Goal: Understand process/instructions

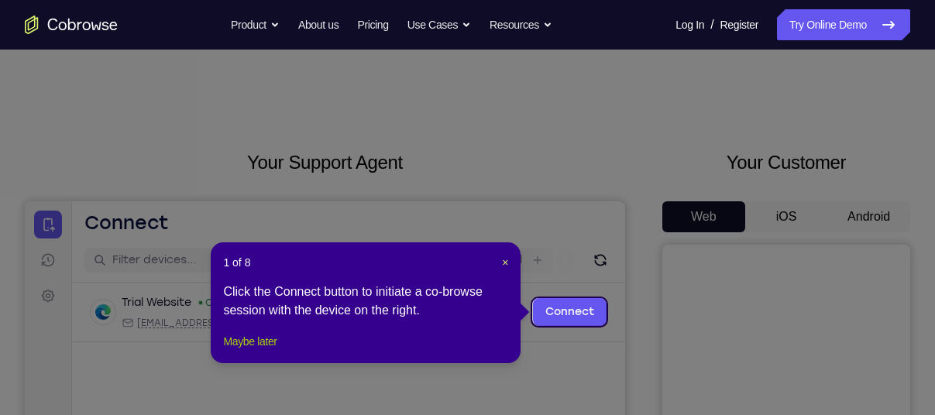
click at [259, 351] on button "Maybe later" at bounding box center [249, 341] width 53 height 19
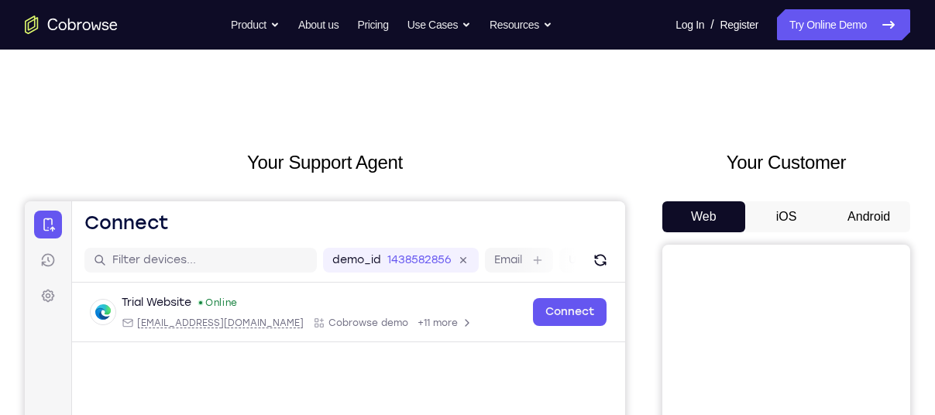
click at [874, 214] on button "Android" at bounding box center [868, 216] width 83 height 31
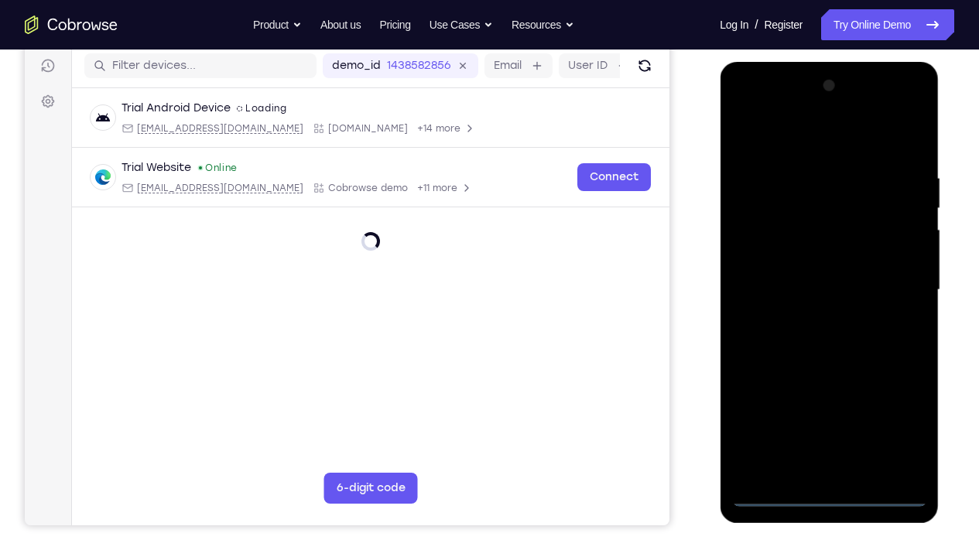
click at [827, 414] on div at bounding box center [829, 291] width 195 height 434
click at [900, 414] on div at bounding box center [829, 291] width 195 height 434
click at [772, 127] on div at bounding box center [829, 291] width 195 height 434
click at [764, 235] on div at bounding box center [829, 291] width 195 height 434
click at [821, 299] on div at bounding box center [829, 291] width 195 height 434
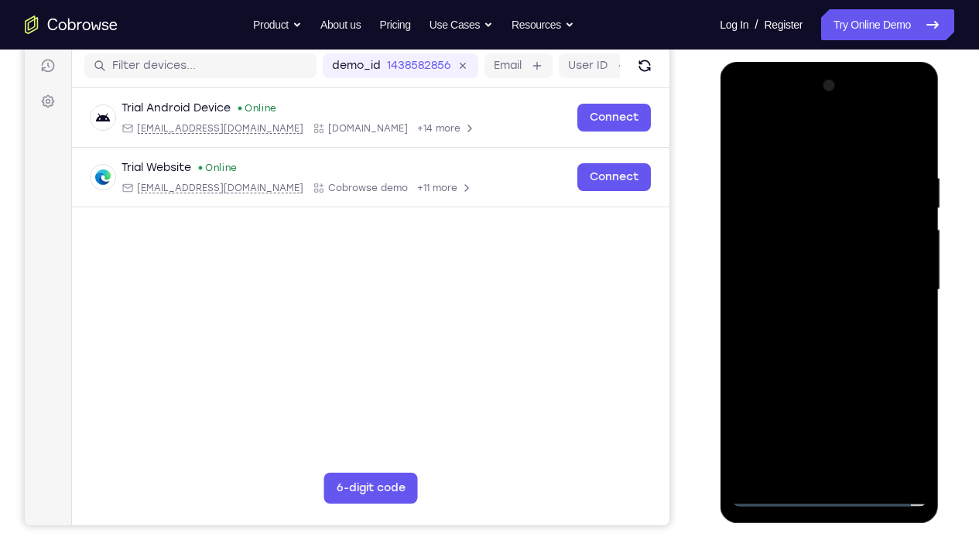
click at [817, 269] on div at bounding box center [829, 291] width 195 height 434
click at [843, 311] on div at bounding box center [829, 291] width 195 height 434
click at [831, 414] on div at bounding box center [829, 291] width 195 height 434
drag, startPoint x: 831, startPoint y: 422, endPoint x: 830, endPoint y: 261, distance: 161.0
click at [830, 261] on div at bounding box center [829, 291] width 195 height 434
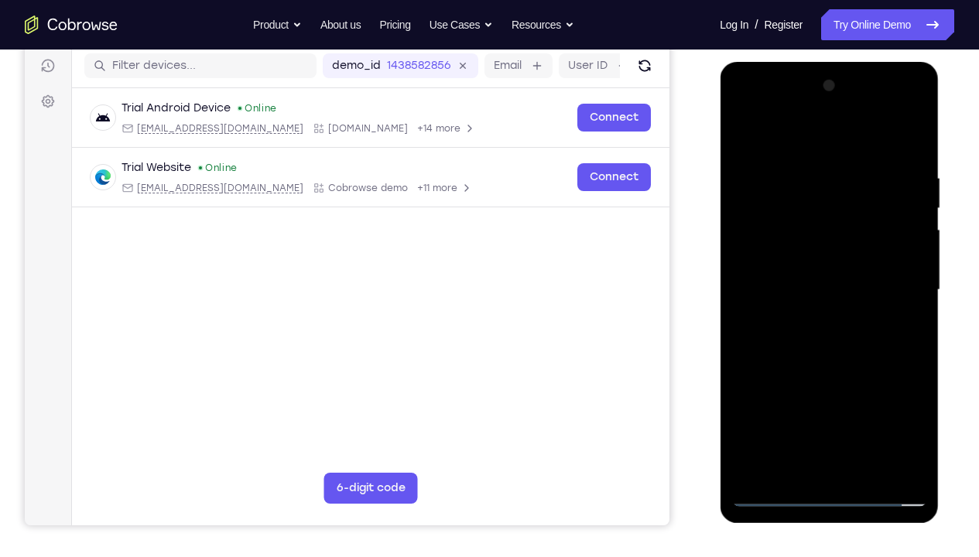
click at [848, 414] on div at bounding box center [829, 291] width 195 height 434
click at [811, 154] on div at bounding box center [829, 291] width 195 height 434
click at [914, 108] on div at bounding box center [829, 291] width 195 height 434
click at [873, 403] on div at bounding box center [829, 291] width 195 height 434
click at [856, 318] on div at bounding box center [829, 291] width 195 height 434
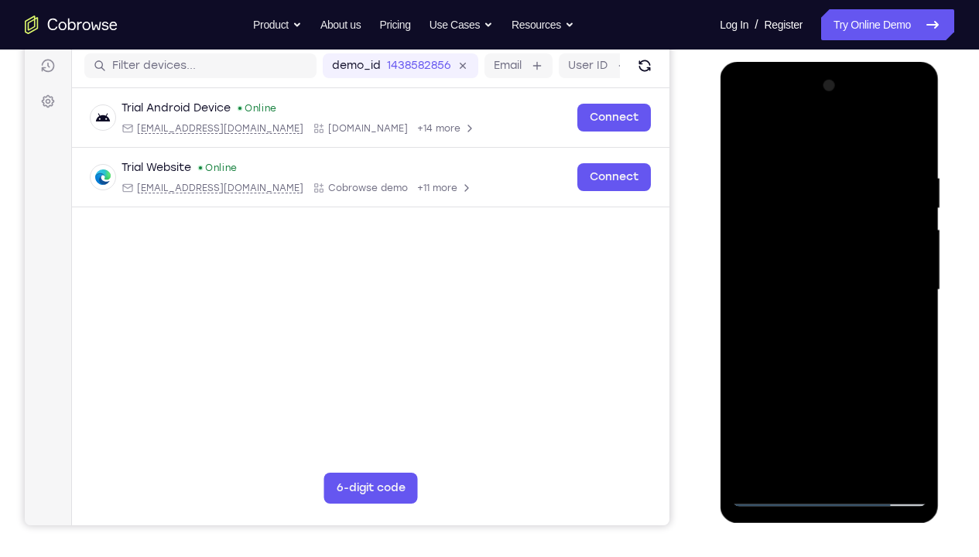
click at [901, 129] on div at bounding box center [829, 291] width 195 height 434
click at [889, 207] on div at bounding box center [829, 291] width 195 height 434
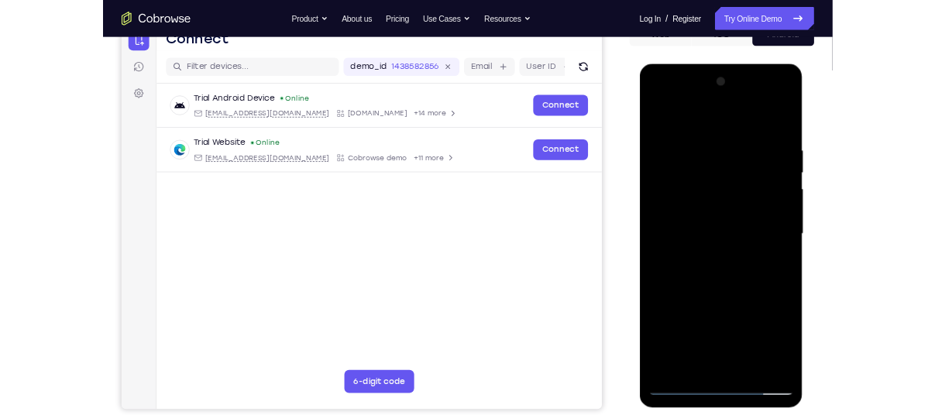
scroll to position [160, 0]
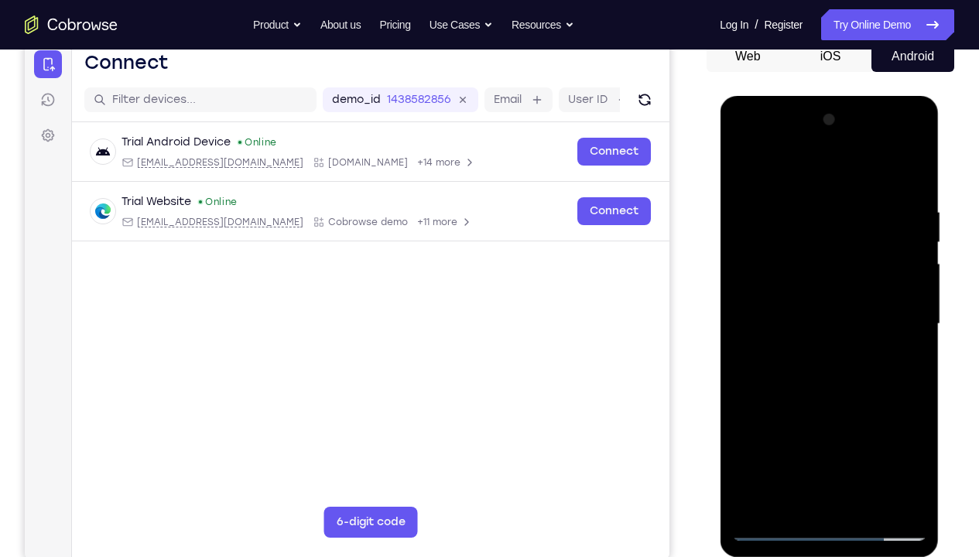
click at [892, 183] on div at bounding box center [829, 325] width 195 height 434
click at [883, 414] on div at bounding box center [829, 325] width 195 height 434
click at [839, 367] on div at bounding box center [829, 325] width 195 height 434
click at [848, 414] on div at bounding box center [829, 325] width 195 height 434
click at [835, 414] on div at bounding box center [829, 325] width 195 height 434
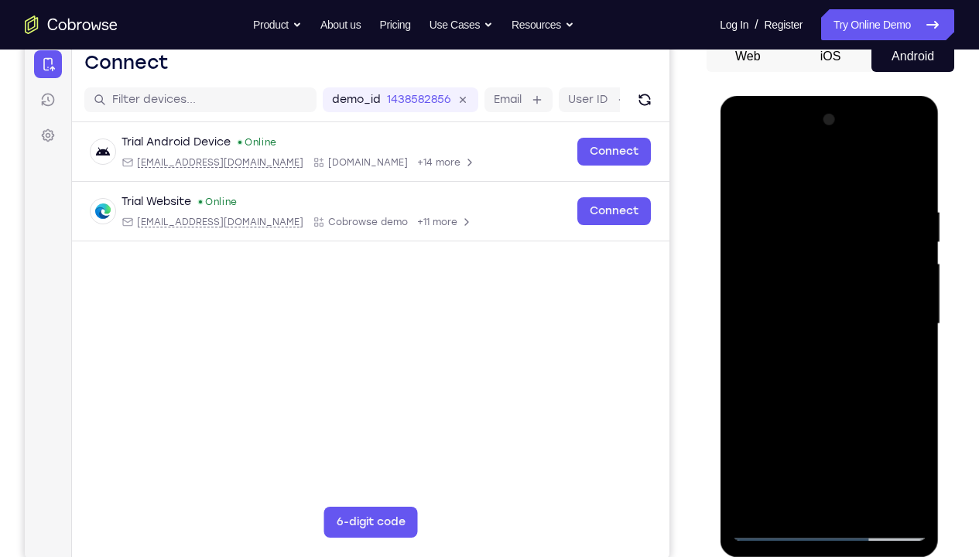
click at [781, 414] on div at bounding box center [829, 325] width 195 height 434
click at [845, 414] on div at bounding box center [829, 325] width 195 height 434
click at [832, 414] on div at bounding box center [829, 325] width 195 height 434
click at [746, 414] on div at bounding box center [829, 325] width 195 height 434
click at [886, 414] on div at bounding box center [829, 325] width 195 height 434
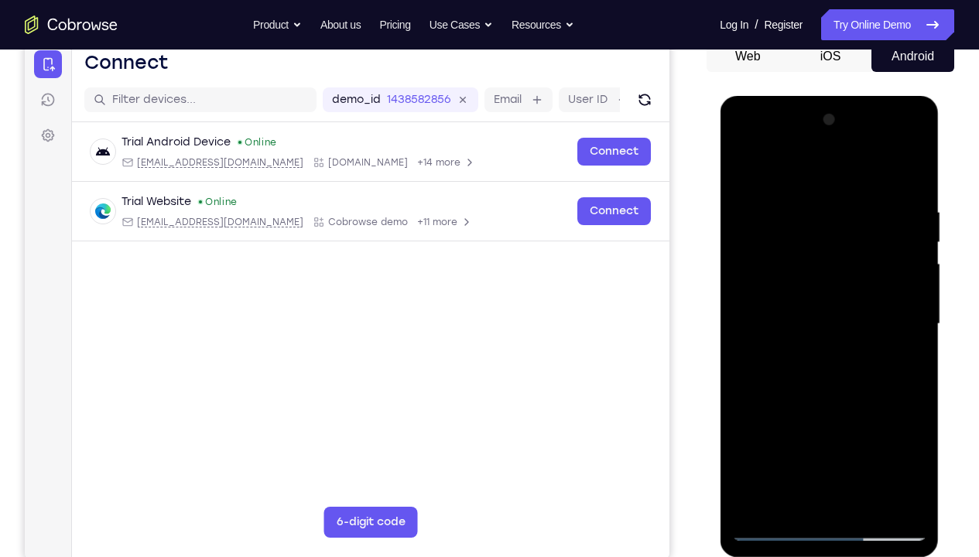
click at [885, 368] on div at bounding box center [829, 325] width 195 height 434
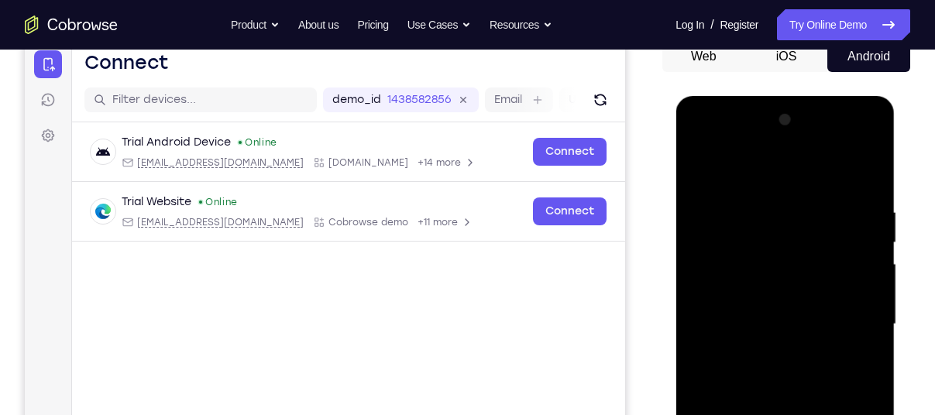
click at [792, 369] on div at bounding box center [784, 325] width 195 height 434
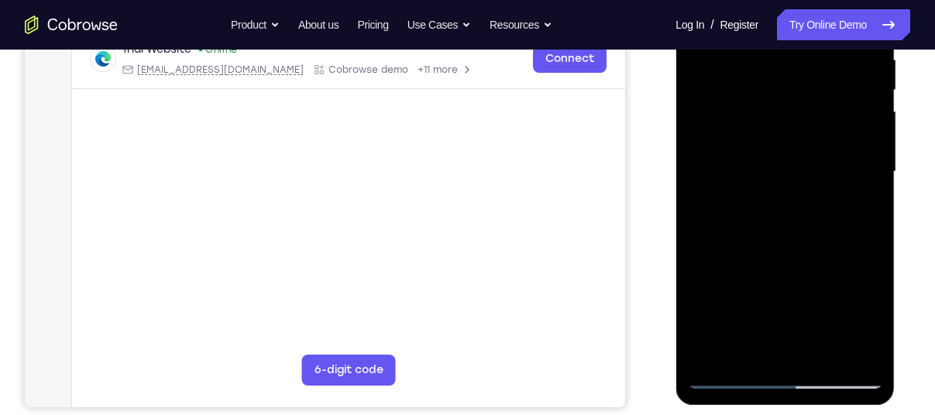
scroll to position [310, 0]
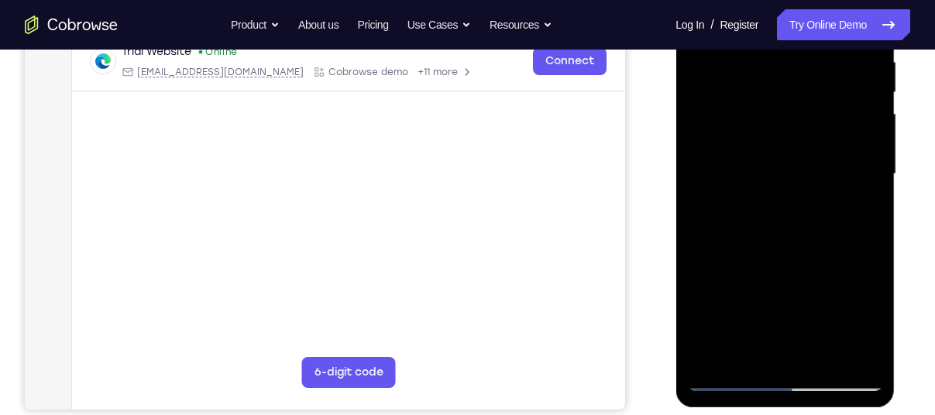
click at [727, 352] on div at bounding box center [784, 174] width 195 height 434
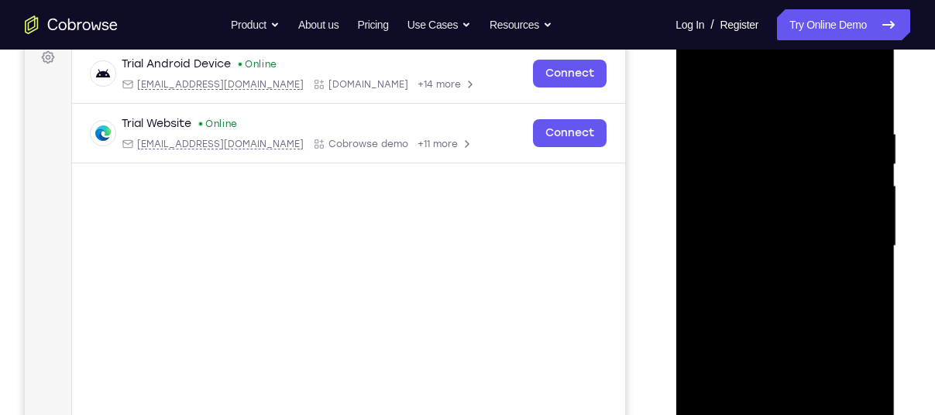
scroll to position [237, 0]
click at [743, 148] on div at bounding box center [784, 248] width 195 height 434
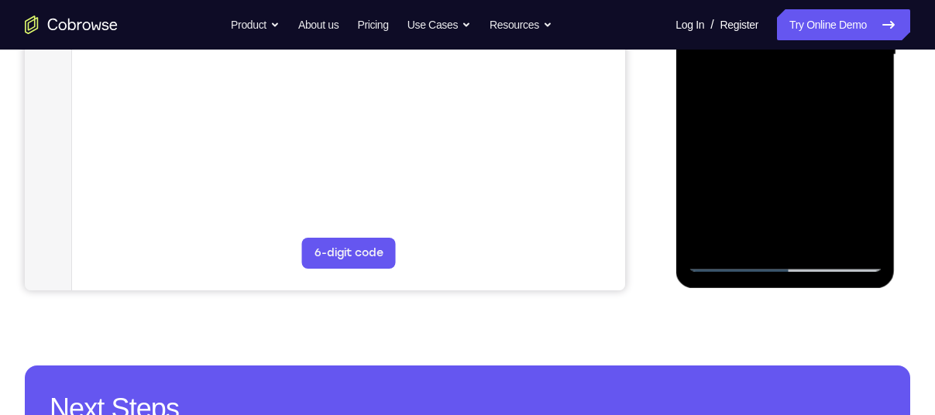
scroll to position [430, 0]
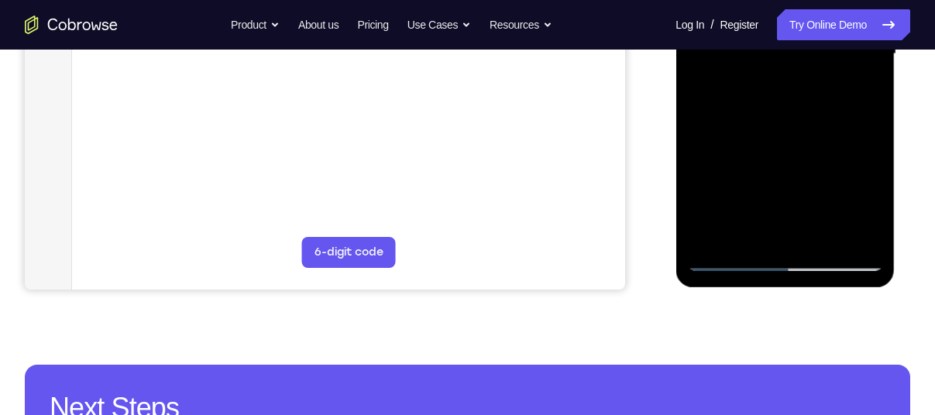
click at [800, 234] on div at bounding box center [784, 54] width 195 height 434
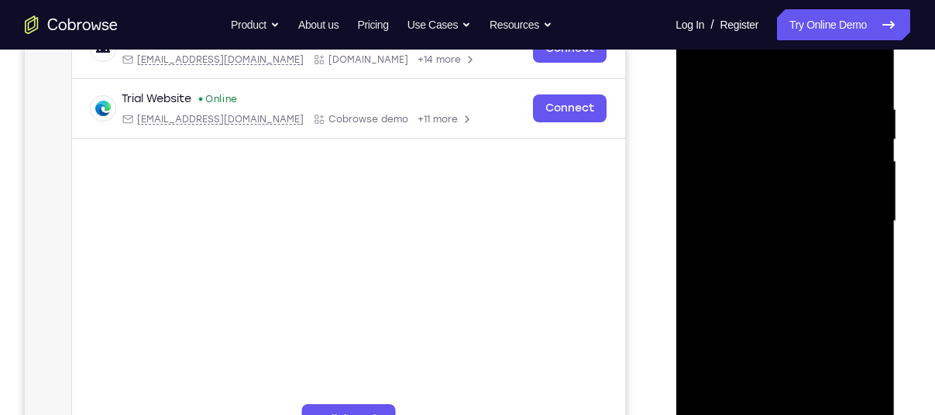
scroll to position [352, 0]
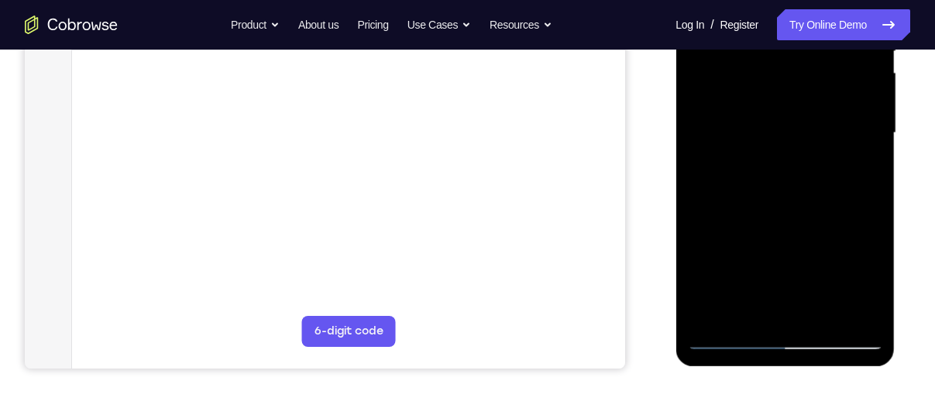
drag, startPoint x: 770, startPoint y: 247, endPoint x: 763, endPoint y: 120, distance: 127.2
click at [763, 120] on div at bounding box center [784, 133] width 195 height 434
drag, startPoint x: 789, startPoint y: 269, endPoint x: 770, endPoint y: 131, distance: 139.1
click at [770, 131] on div at bounding box center [784, 133] width 195 height 434
drag, startPoint x: 768, startPoint y: 286, endPoint x: 746, endPoint y: 112, distance: 174.9
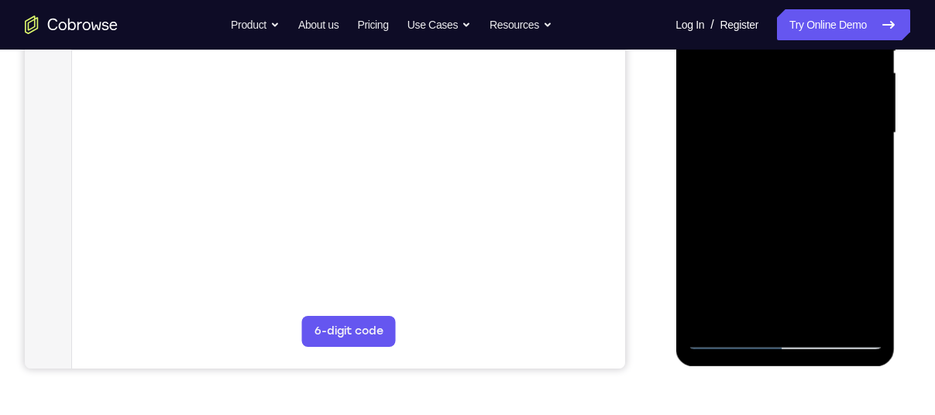
click at [746, 112] on div at bounding box center [784, 133] width 195 height 434
drag, startPoint x: 781, startPoint y: 264, endPoint x: 759, endPoint y: 104, distance: 161.8
click at [759, 104] on div at bounding box center [784, 133] width 195 height 434
drag, startPoint x: 777, startPoint y: 256, endPoint x: 758, endPoint y: 97, distance: 160.6
click at [758, 97] on div at bounding box center [784, 133] width 195 height 434
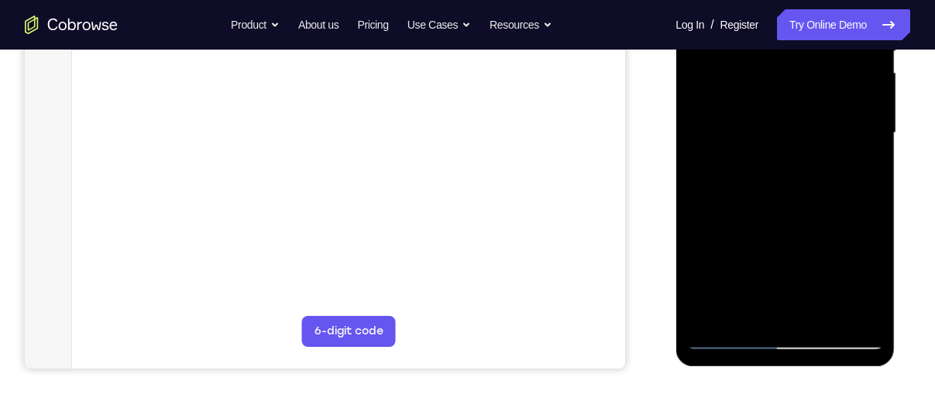
click at [713, 246] on div at bounding box center [784, 133] width 195 height 434
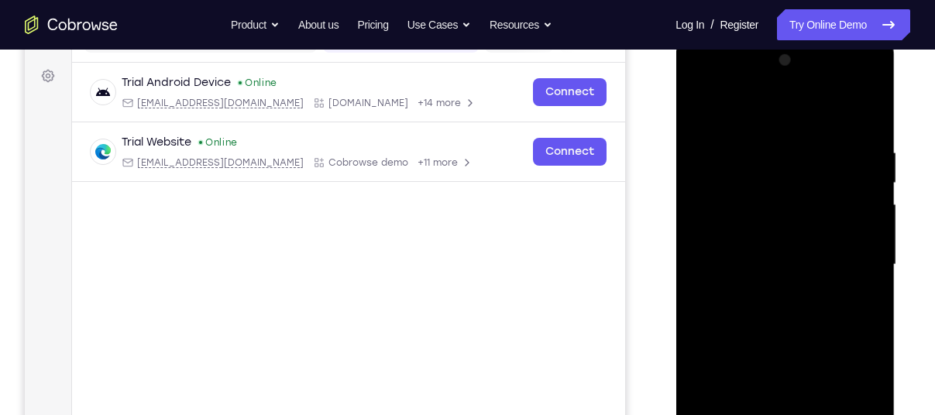
scroll to position [175, 0]
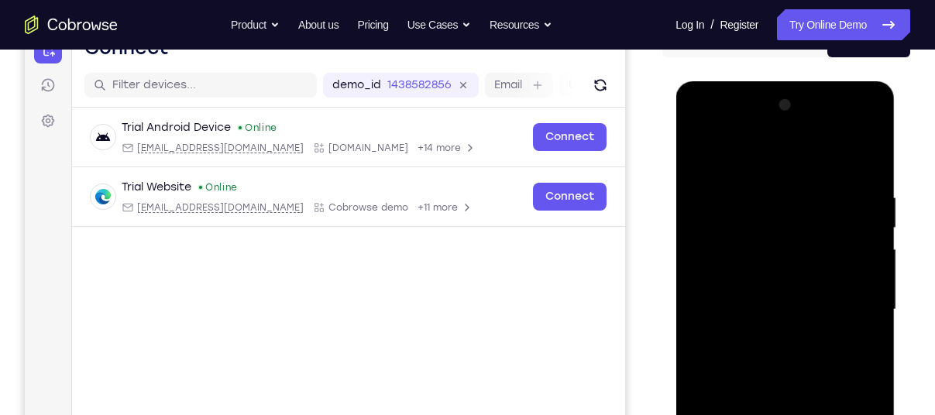
click at [728, 293] on div at bounding box center [784, 310] width 195 height 434
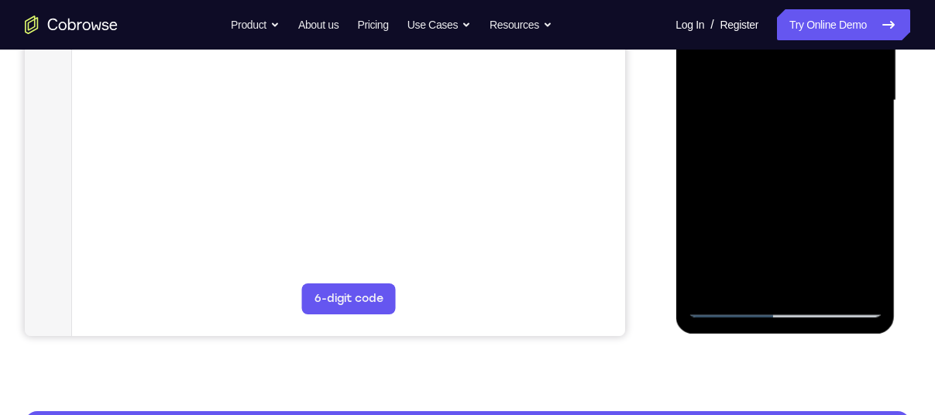
click at [854, 283] on div at bounding box center [784, 101] width 195 height 434
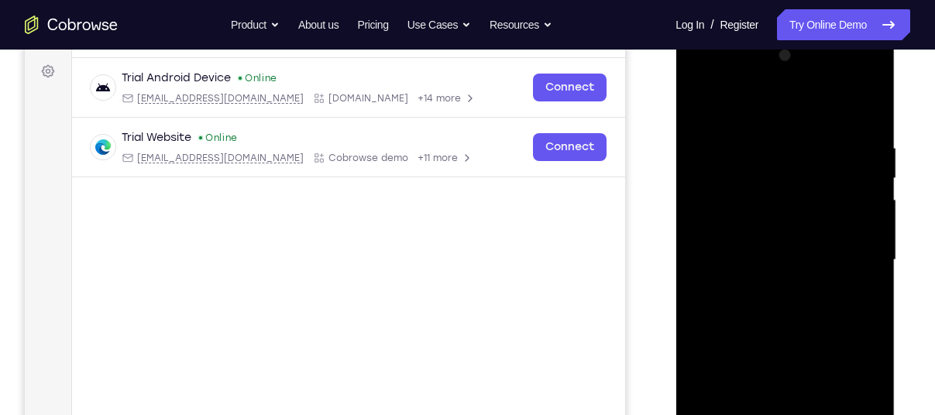
scroll to position [224, 0]
click at [698, 76] on div at bounding box center [784, 261] width 195 height 434
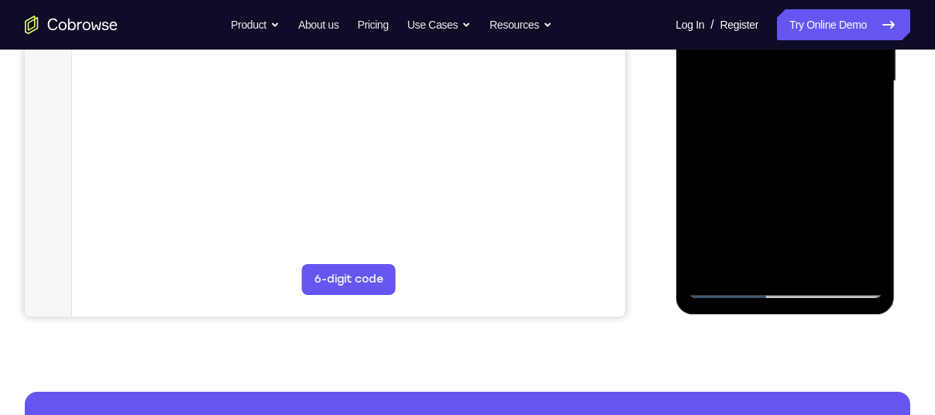
click at [747, 259] on div at bounding box center [784, 82] width 195 height 434
click at [817, 91] on div at bounding box center [784, 82] width 195 height 434
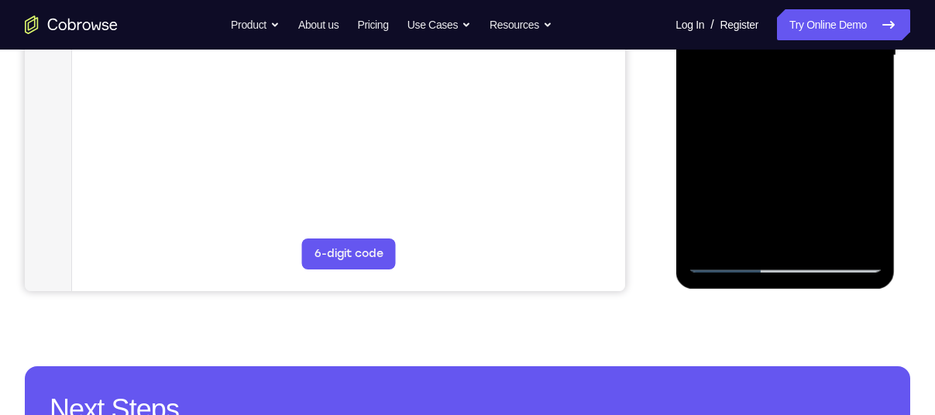
scroll to position [432, 0]
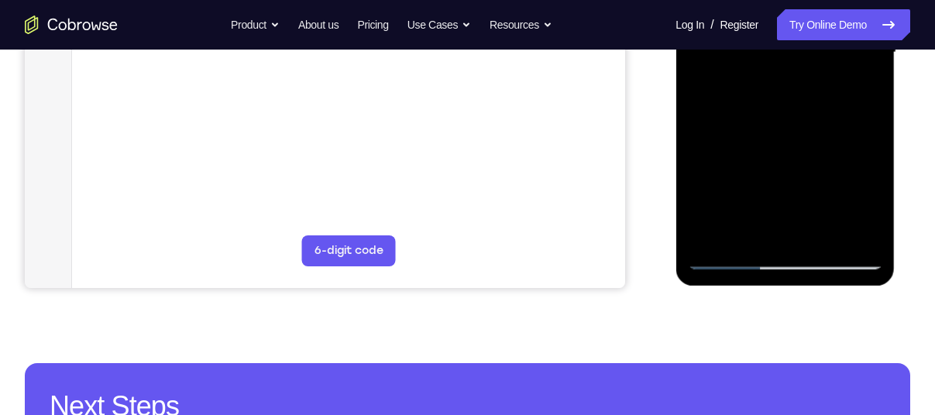
click at [839, 187] on div at bounding box center [784, 53] width 195 height 434
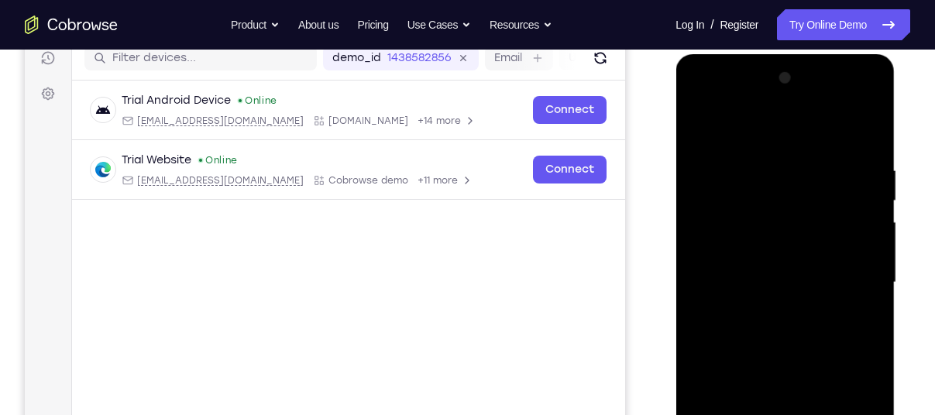
scroll to position [188, 0]
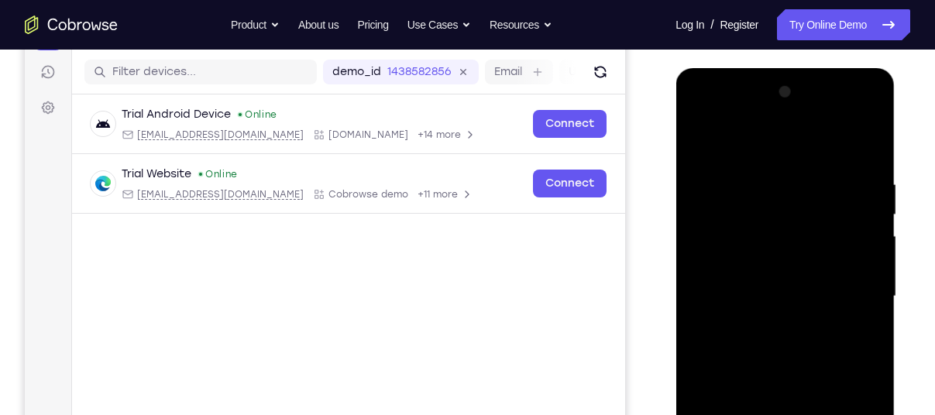
drag, startPoint x: 756, startPoint y: 190, endPoint x: 778, endPoint y: 391, distance: 201.7
click at [778, 391] on div at bounding box center [784, 297] width 195 height 434
click at [822, 139] on div at bounding box center [784, 297] width 195 height 434
click at [778, 300] on div at bounding box center [784, 297] width 195 height 434
click at [789, 187] on div at bounding box center [784, 297] width 195 height 434
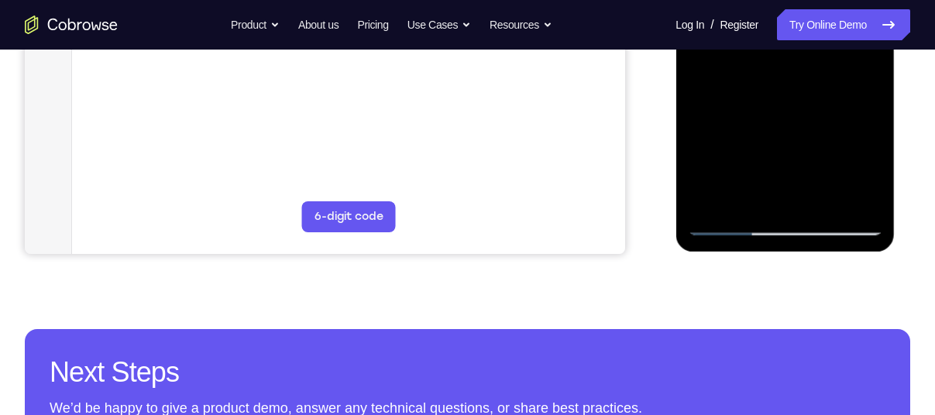
scroll to position [467, 0]
drag, startPoint x: 756, startPoint y: 163, endPoint x: 777, endPoint y: -31, distance: 194.6
click at [777, 0] on div at bounding box center [784, 18] width 195 height 434
drag, startPoint x: 825, startPoint y: 166, endPoint x: 848, endPoint y: 30, distance: 137.5
click at [848, 30] on div at bounding box center [784, 18] width 195 height 434
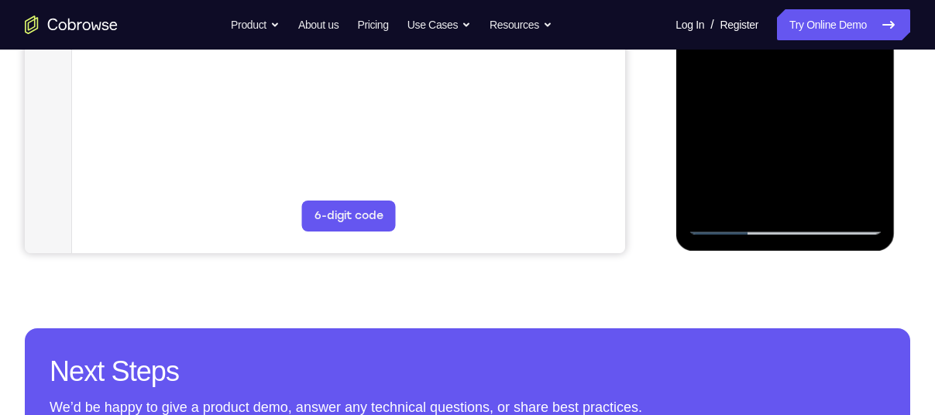
drag, startPoint x: 868, startPoint y: 168, endPoint x: 1532, endPoint y: -173, distance: 746.6
click at [857, 39] on div at bounding box center [784, 18] width 195 height 434
drag, startPoint x: 753, startPoint y: 54, endPoint x: 753, endPoint y: -28, distance: 82.1
click at [753, 0] on div at bounding box center [784, 18] width 195 height 434
drag, startPoint x: 789, startPoint y: 156, endPoint x: 788, endPoint y: 27, distance: 128.5
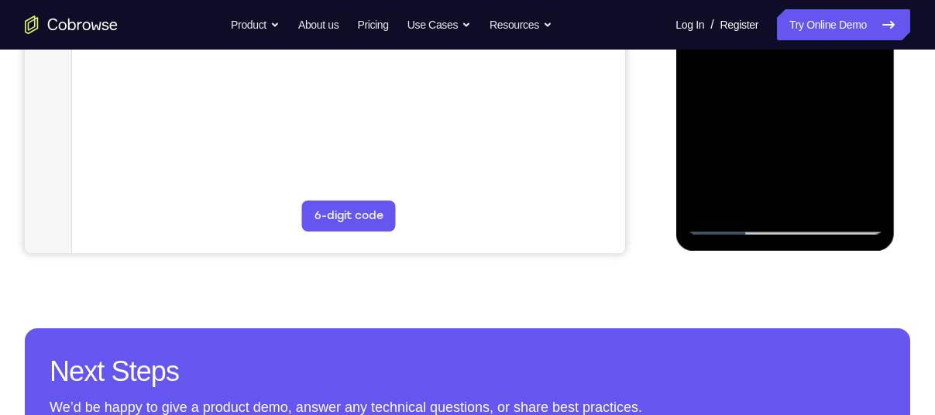
click at [788, 27] on div at bounding box center [784, 18] width 195 height 434
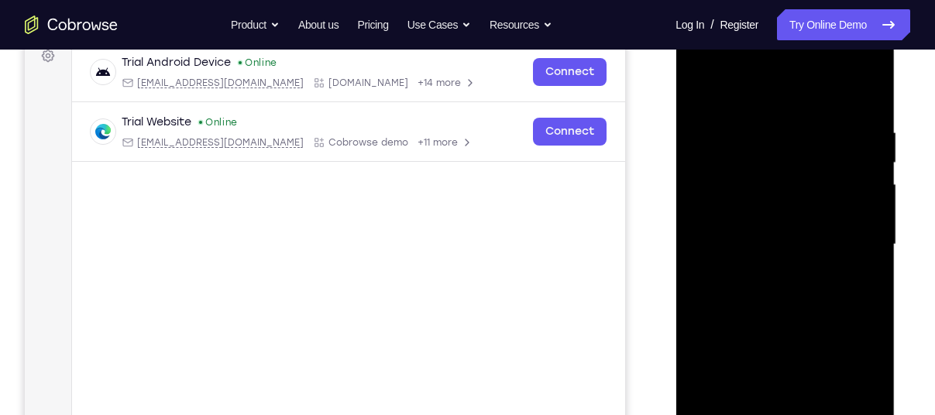
scroll to position [238, 0]
drag, startPoint x: 753, startPoint y: 170, endPoint x: 1418, endPoint y: 55, distance: 674.1
click at [743, 37] on div at bounding box center [784, 246] width 195 height 434
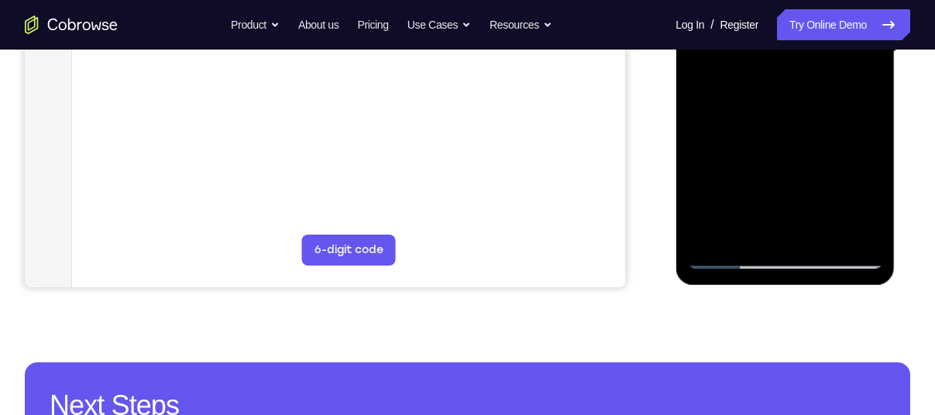
click at [756, 238] on div at bounding box center [784, 52] width 195 height 434
drag, startPoint x: 767, startPoint y: 75, endPoint x: 869, endPoint y: 76, distance: 102.2
click at [869, 76] on div at bounding box center [784, 52] width 195 height 434
click at [790, 173] on div at bounding box center [784, 52] width 195 height 434
click at [817, 170] on div at bounding box center [784, 52] width 195 height 434
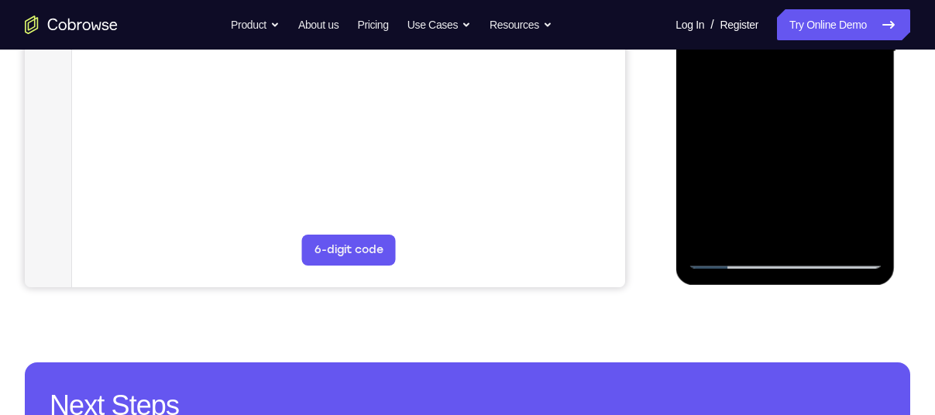
click at [780, 177] on div at bounding box center [784, 52] width 195 height 434
drag, startPoint x: 787, startPoint y: 242, endPoint x: 792, endPoint y: 230, distance: 13.2
click at [792, 230] on div at bounding box center [784, 52] width 195 height 434
click at [747, 168] on div at bounding box center [784, 52] width 195 height 434
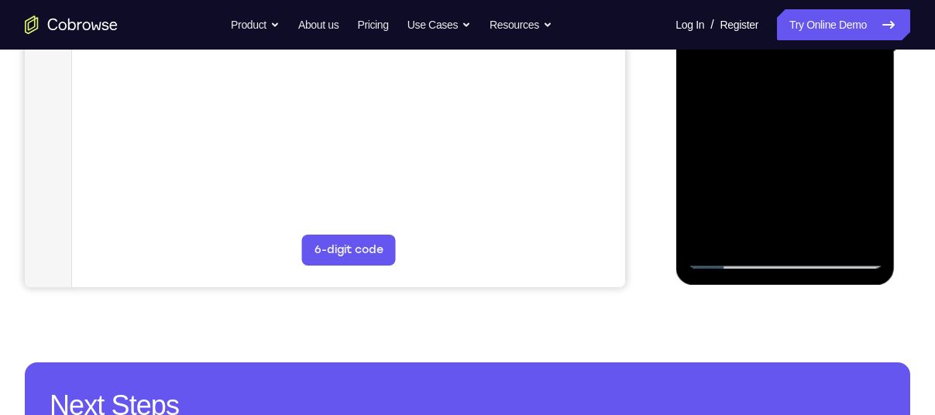
click at [717, 174] on div at bounding box center [784, 52] width 195 height 434
click at [798, 223] on div at bounding box center [784, 52] width 195 height 434
click at [834, 170] on div at bounding box center [784, 52] width 195 height 434
click at [701, 172] on div at bounding box center [784, 52] width 195 height 434
click at [798, 228] on div at bounding box center [784, 52] width 195 height 434
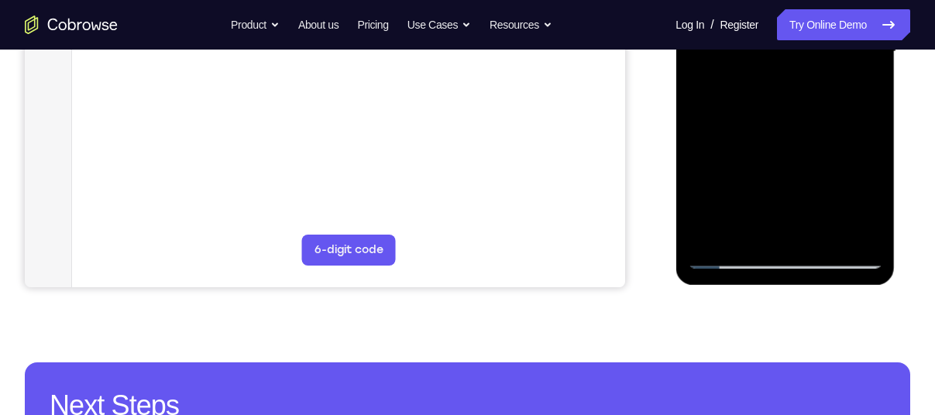
click at [803, 146] on div at bounding box center [784, 52] width 195 height 434
click at [781, 176] on div at bounding box center [784, 52] width 195 height 434
click at [747, 201] on div at bounding box center [784, 52] width 195 height 434
click at [767, 141] on div at bounding box center [784, 52] width 195 height 434
click at [806, 221] on div at bounding box center [784, 52] width 195 height 434
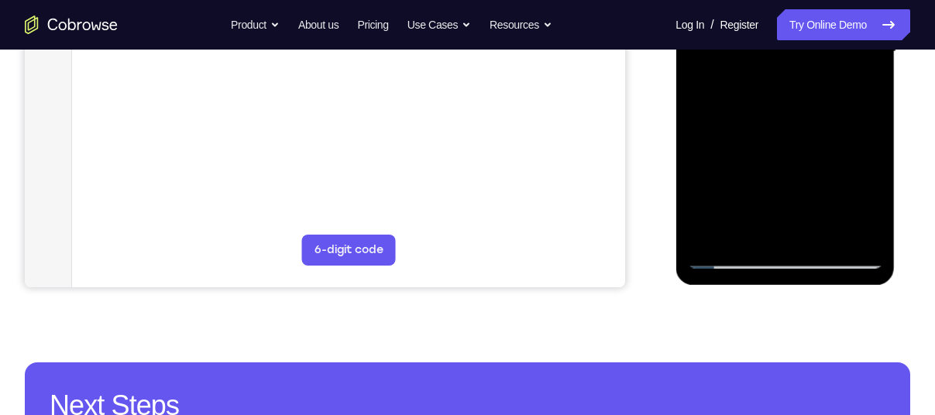
click at [873, 197] on div at bounding box center [784, 52] width 195 height 434
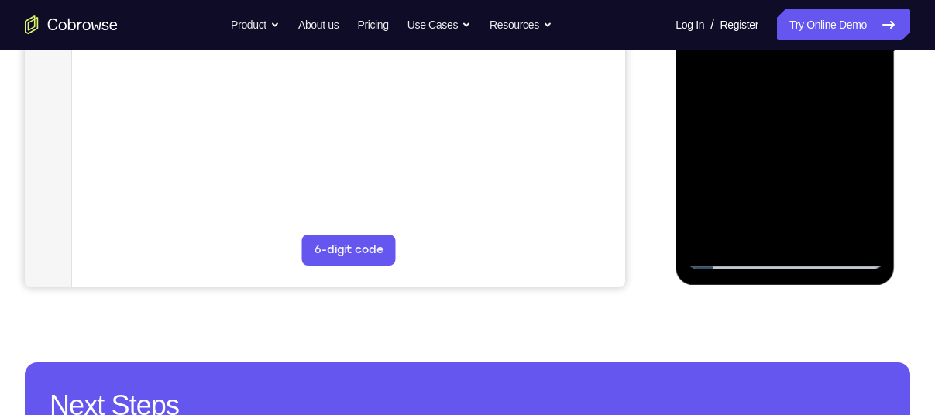
click at [873, 197] on div at bounding box center [784, 52] width 195 height 434
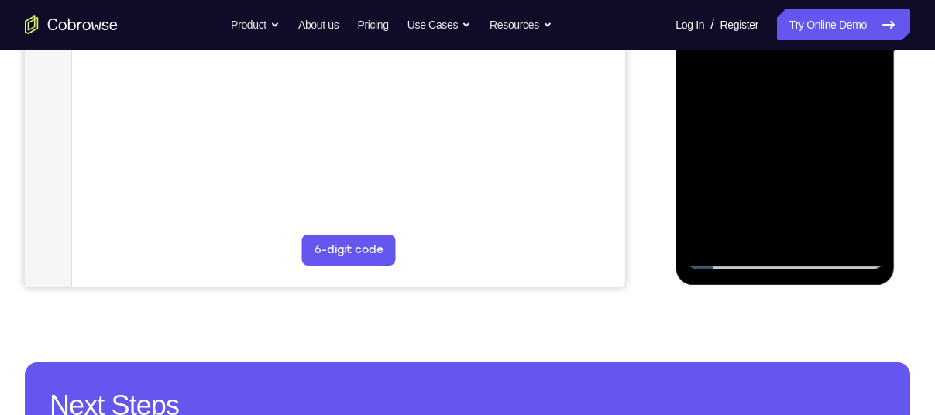
click at [873, 197] on div at bounding box center [784, 52] width 195 height 434
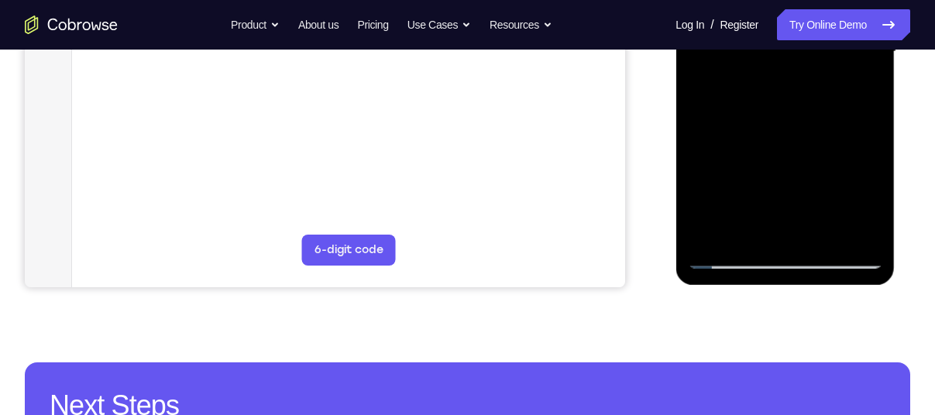
click at [873, 197] on div at bounding box center [784, 52] width 195 height 434
click at [750, 170] on div at bounding box center [784, 52] width 195 height 434
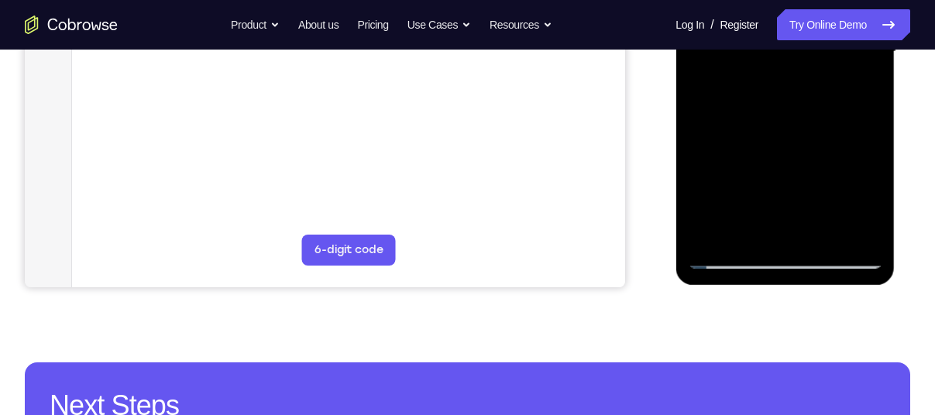
click at [851, 196] on div at bounding box center [784, 52] width 195 height 434
click at [770, 177] on div at bounding box center [784, 52] width 195 height 434
click at [784, 227] on div at bounding box center [784, 52] width 195 height 434
click at [746, 167] on div at bounding box center [784, 52] width 195 height 434
click at [794, 217] on div at bounding box center [784, 52] width 195 height 434
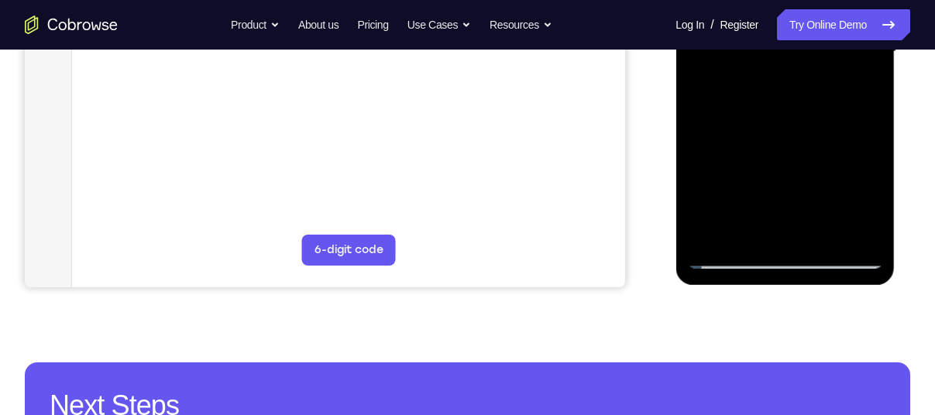
click at [876, 205] on div at bounding box center [784, 52] width 195 height 434
click at [798, 227] on div at bounding box center [784, 52] width 195 height 434
click at [787, 173] on div at bounding box center [784, 52] width 195 height 434
click at [733, 173] on div at bounding box center [784, 52] width 195 height 434
click at [818, 144] on div at bounding box center [784, 52] width 195 height 434
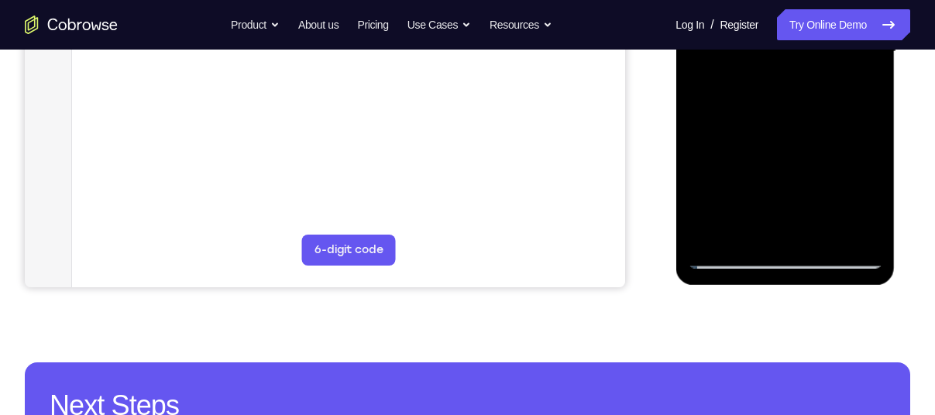
click at [866, 88] on div at bounding box center [784, 52] width 195 height 434
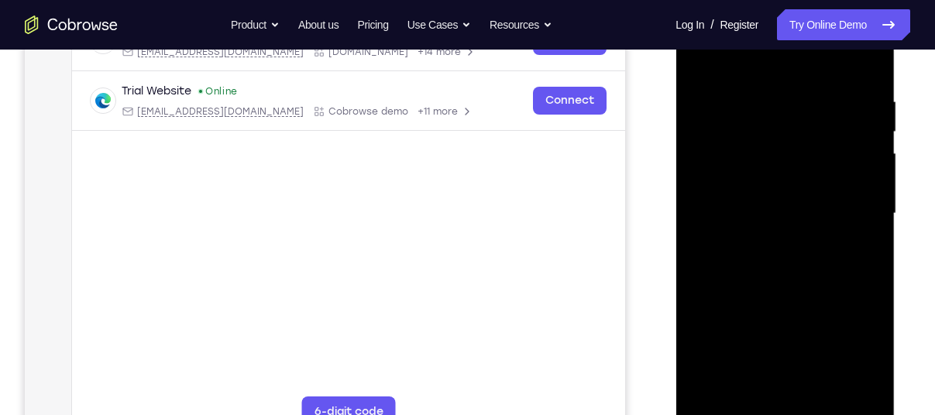
scroll to position [272, 0]
